Goal: Find specific page/section: Find specific page/section

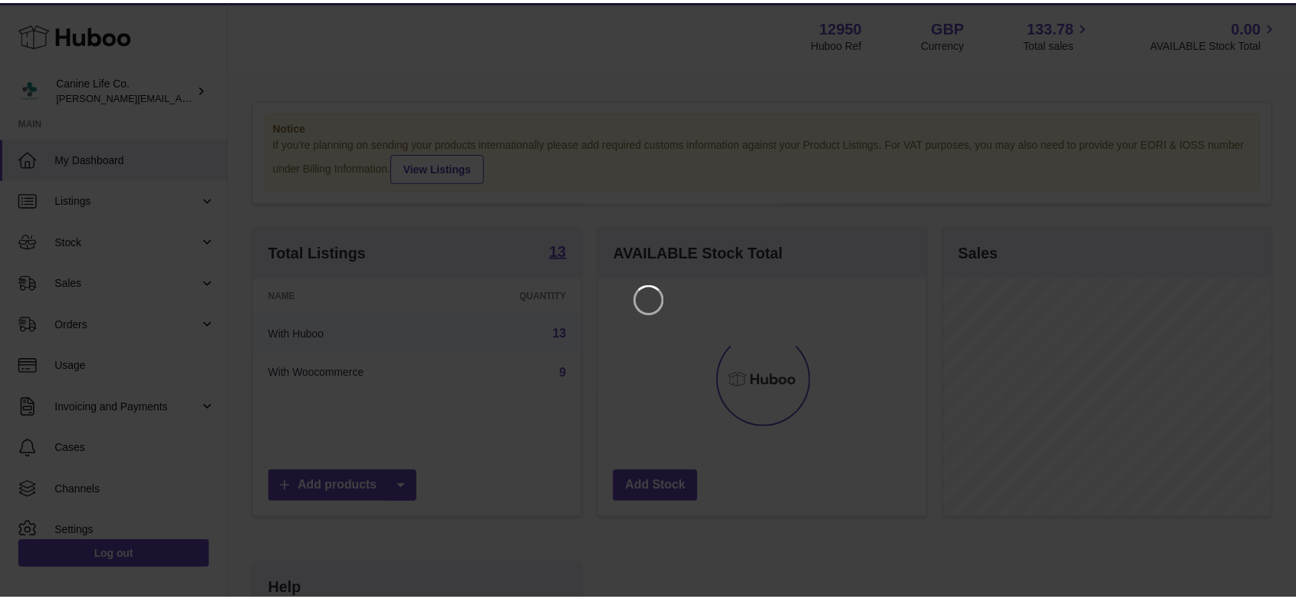
scroll to position [239, 331]
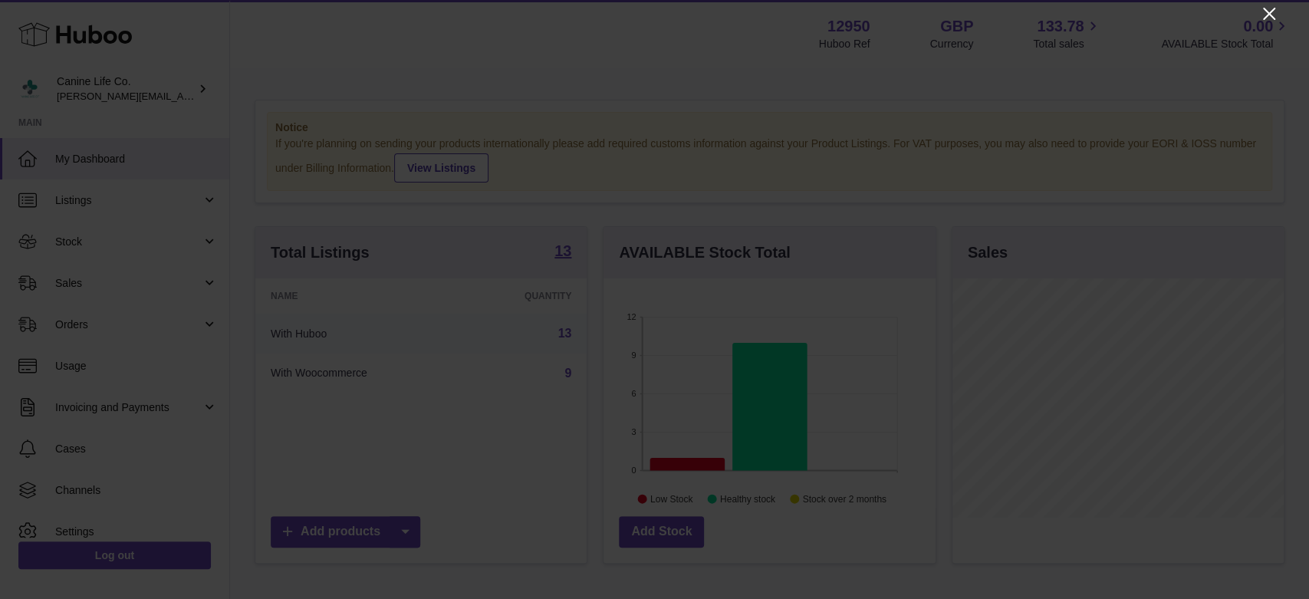
click at [1266, 12] on icon "Close" at bounding box center [1269, 14] width 12 height 12
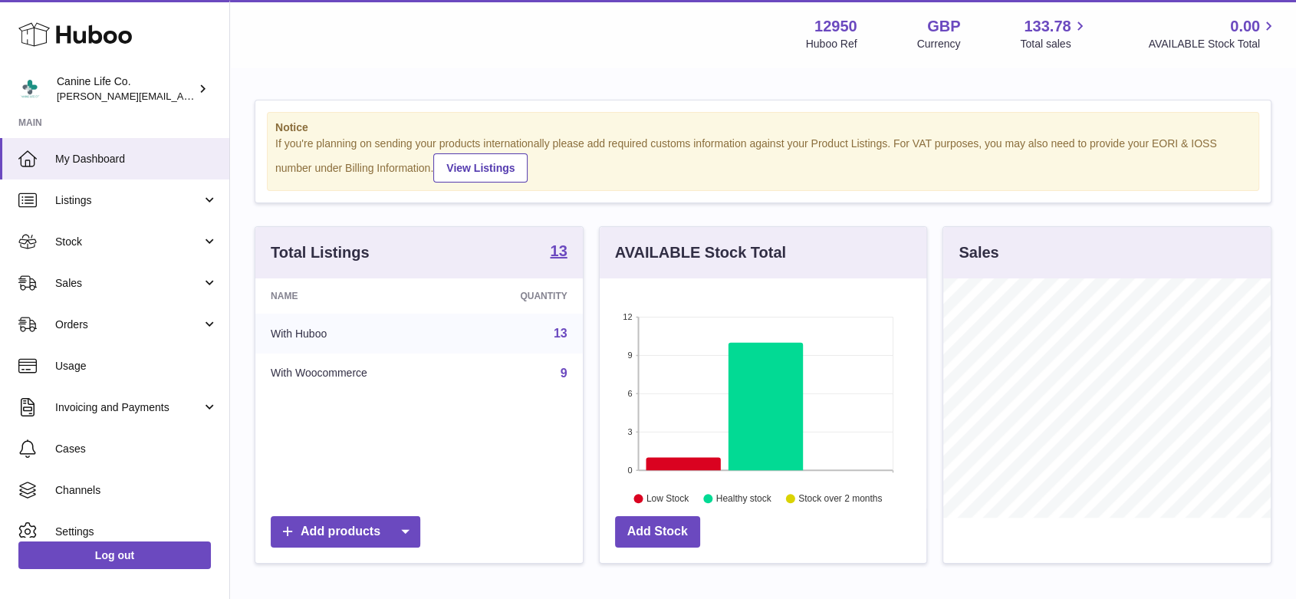
scroll to position [766480, 766392]
click at [693, 461] on icon at bounding box center [683, 464] width 74 height 13
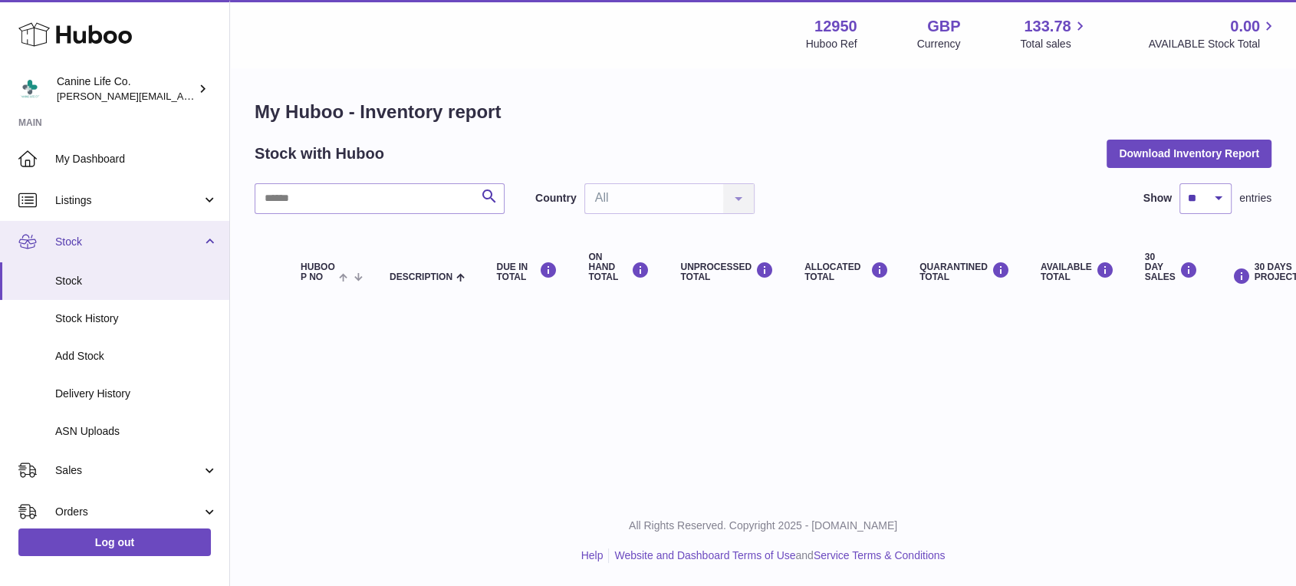
click at [143, 261] on link "Stock" at bounding box center [114, 241] width 229 height 41
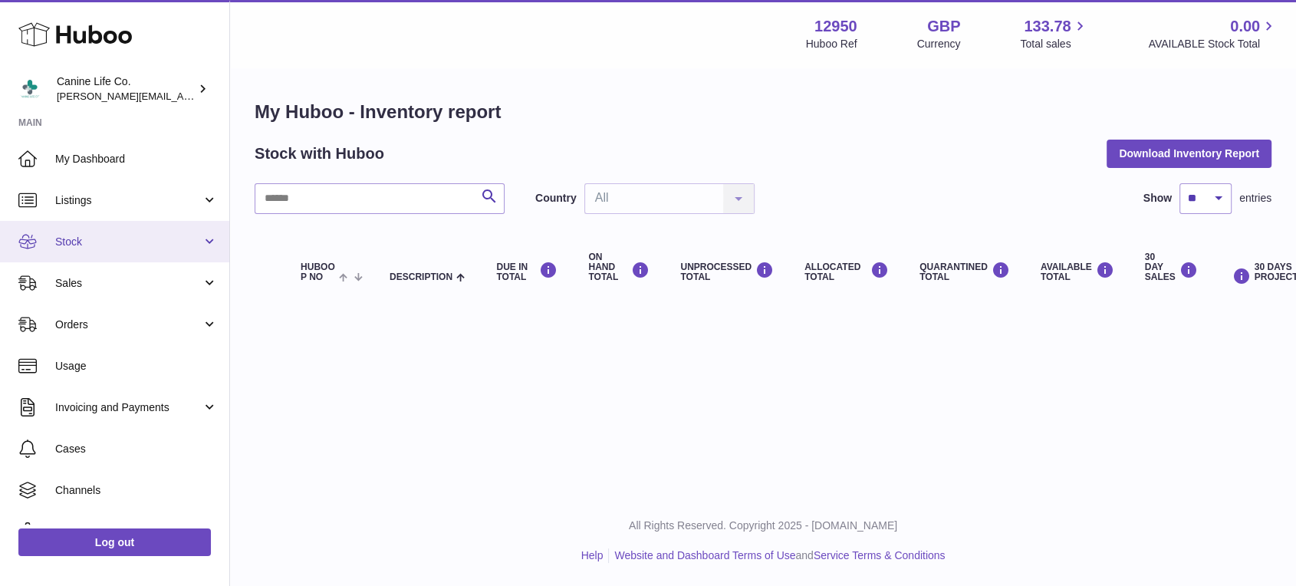
click at [136, 238] on span "Stock" at bounding box center [128, 242] width 146 height 15
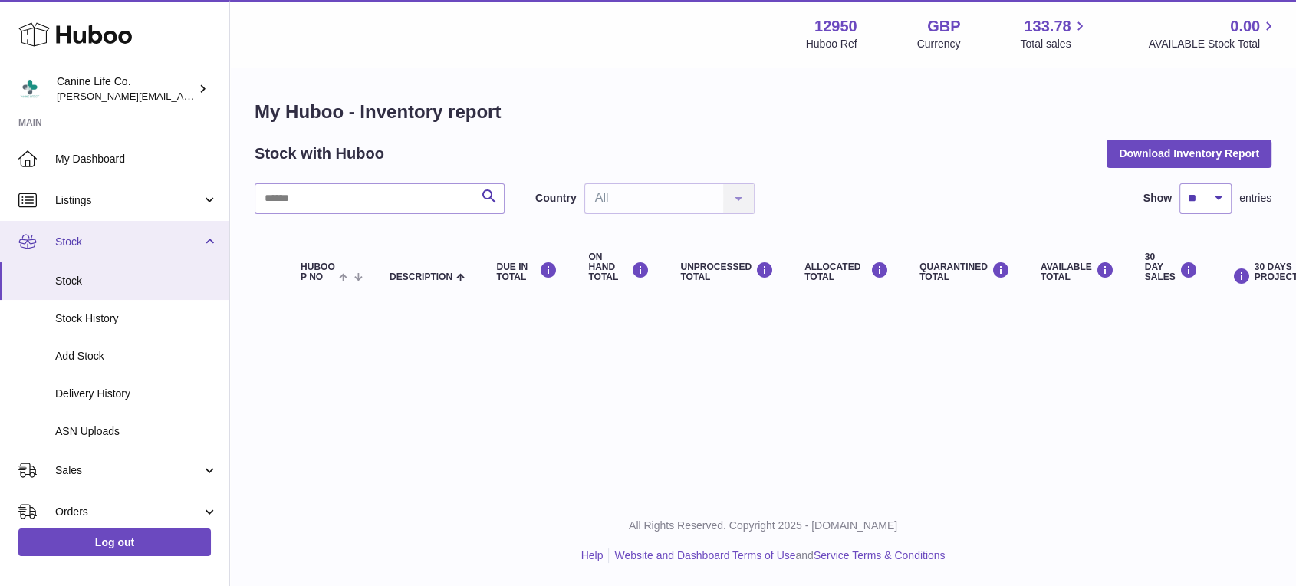
click at [136, 238] on span "Stock" at bounding box center [128, 242] width 146 height 15
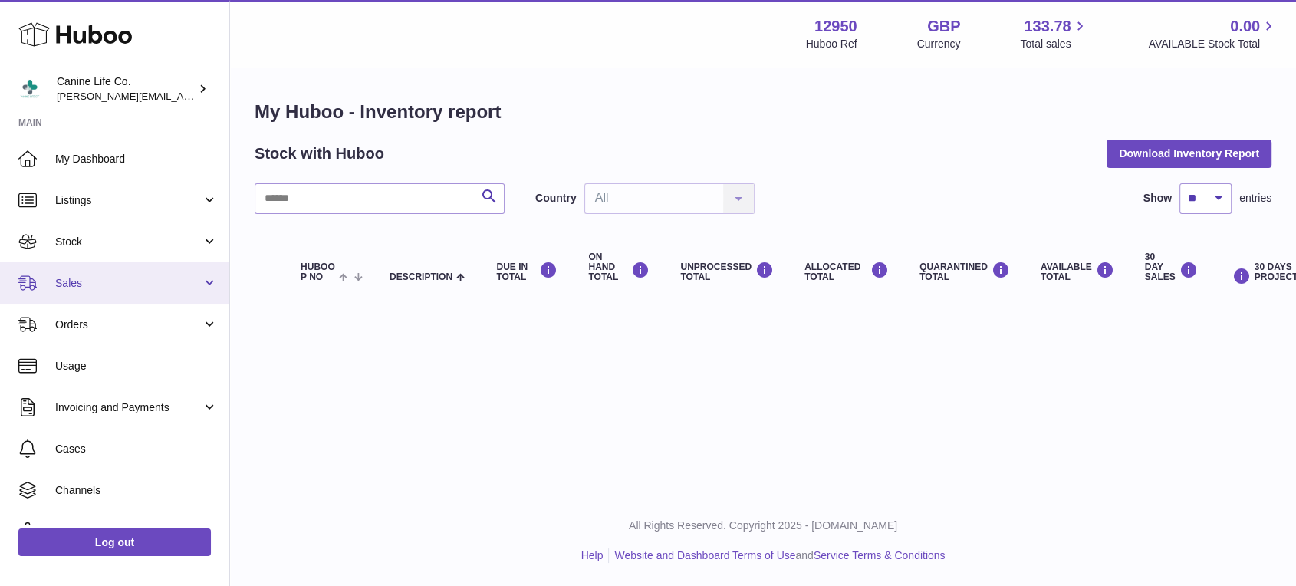
click at [125, 276] on span "Sales" at bounding box center [128, 283] width 146 height 15
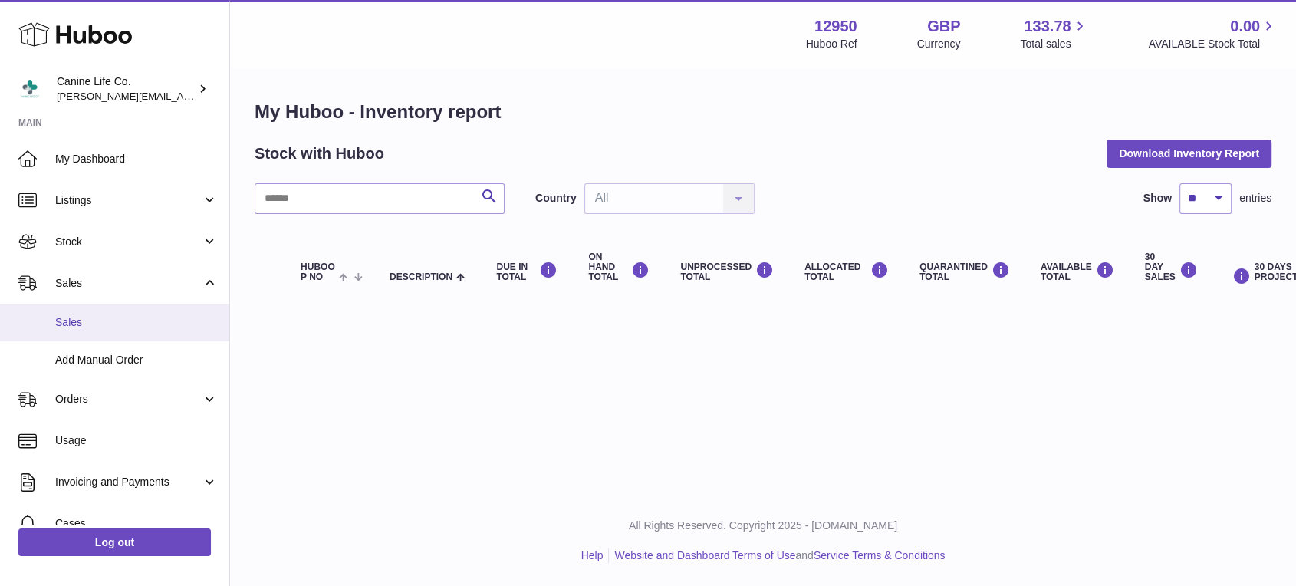
click at [121, 317] on span "Sales" at bounding box center [136, 322] width 163 height 15
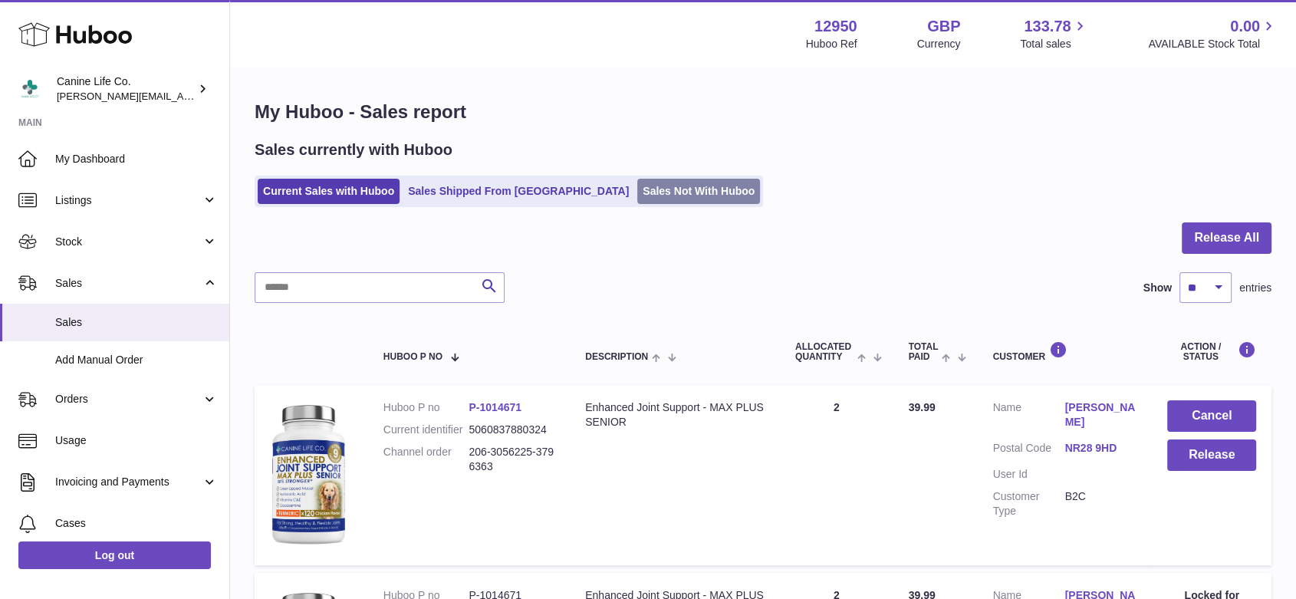
click at [637, 186] on link "Sales Not With Huboo" at bounding box center [698, 191] width 123 height 25
